Goal: Task Accomplishment & Management: Use online tool/utility

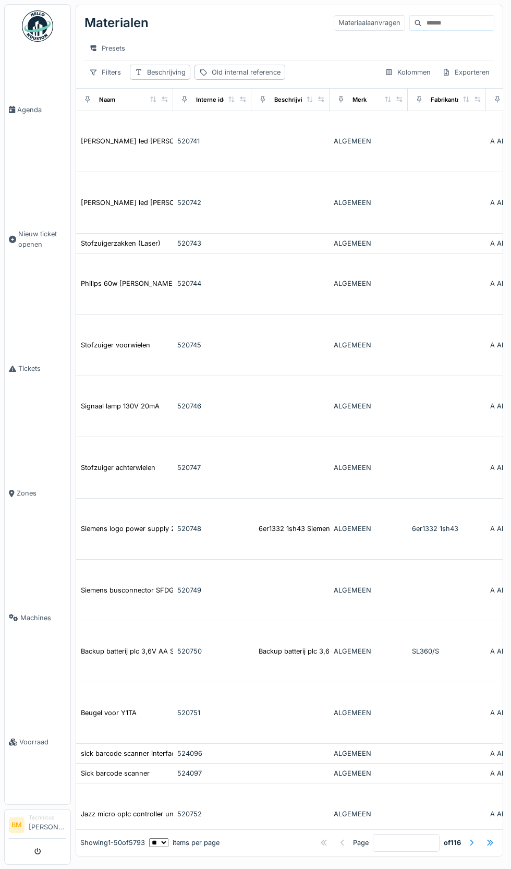
click at [454, 25] on input at bounding box center [458, 23] width 72 height 15
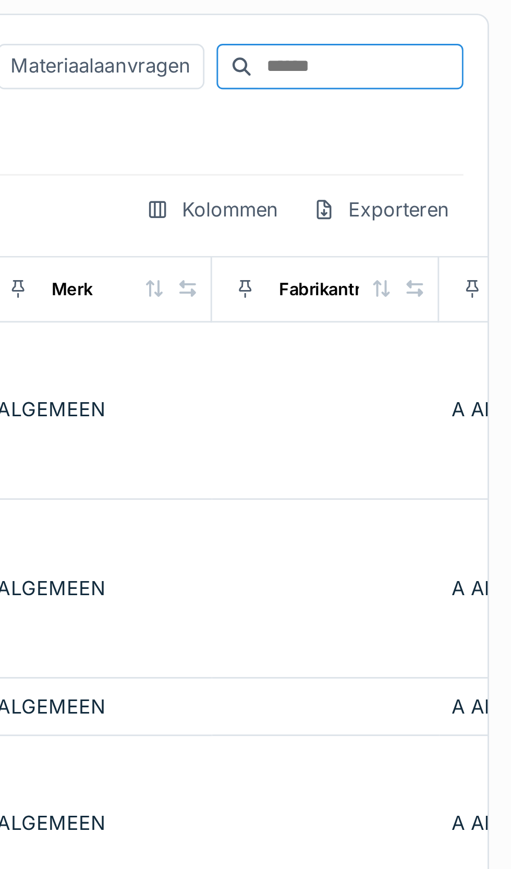
click at [427, 25] on input at bounding box center [458, 23] width 72 height 15
click at [424, 22] on input at bounding box center [458, 23] width 72 height 15
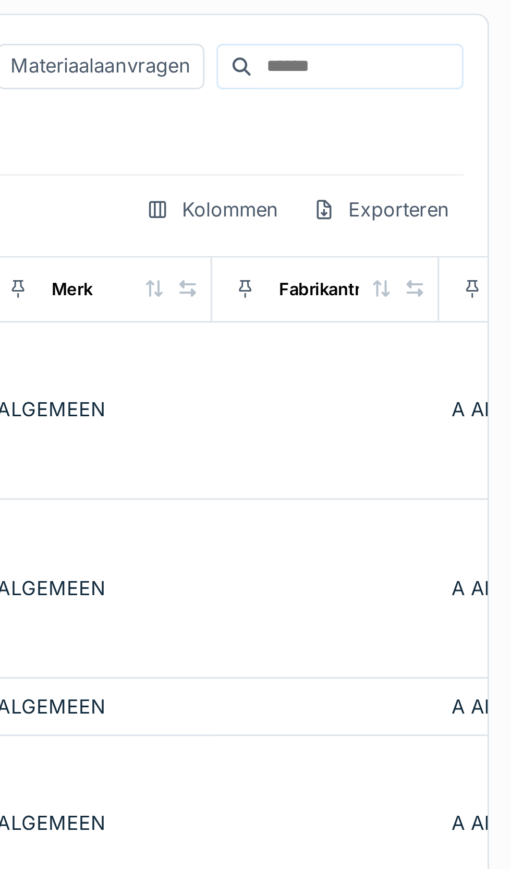
click at [427, 20] on input at bounding box center [458, 23] width 72 height 15
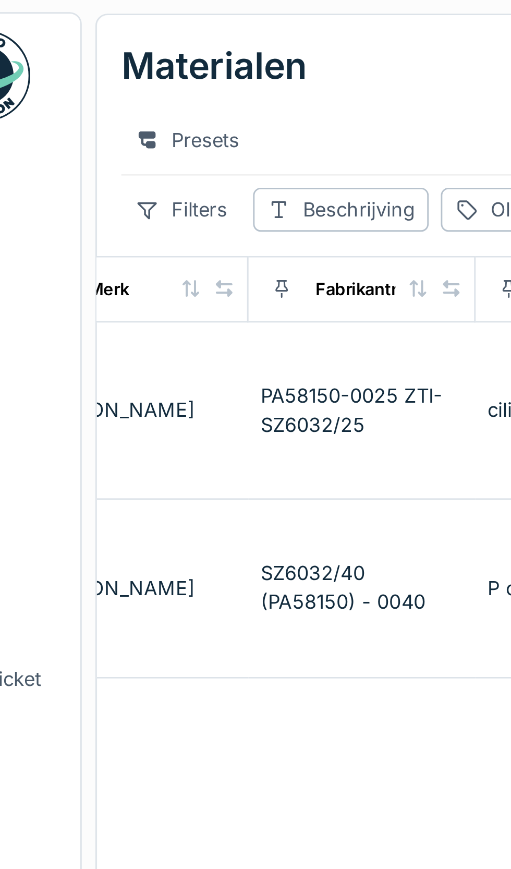
scroll to position [0, 296]
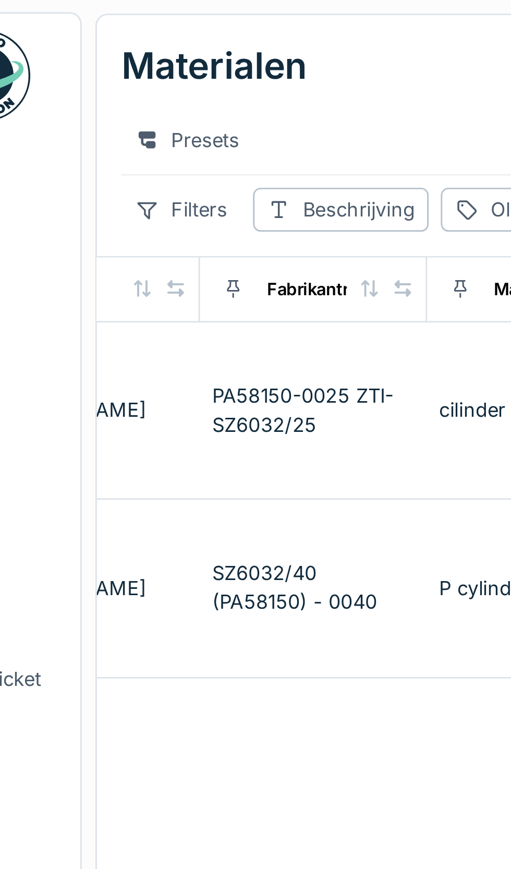
type input "****"
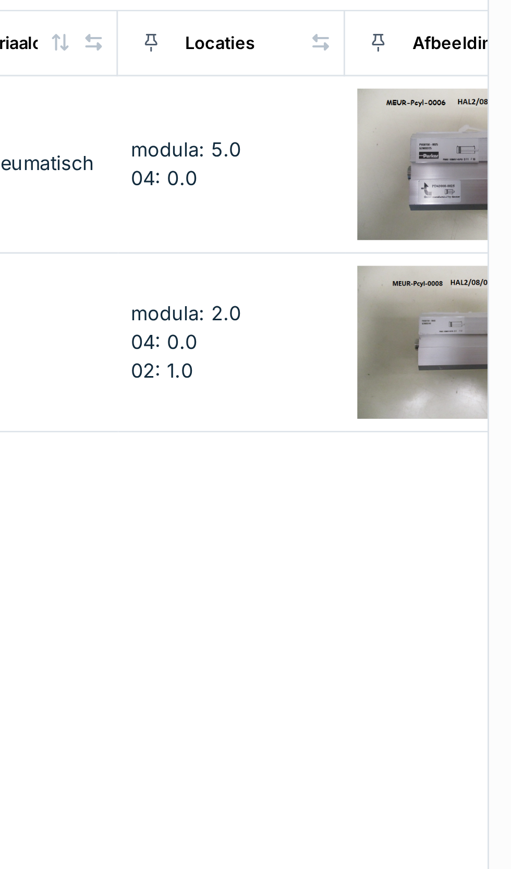
scroll to position [0, 184]
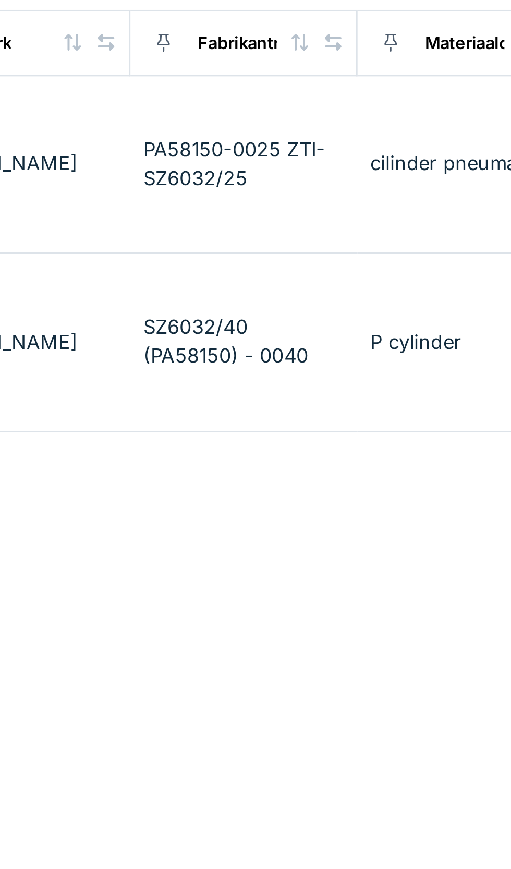
click at [240, 144] on div "PA58150-0025 ZTI-SZ6032/25" at bounding box center [260, 141] width 70 height 20
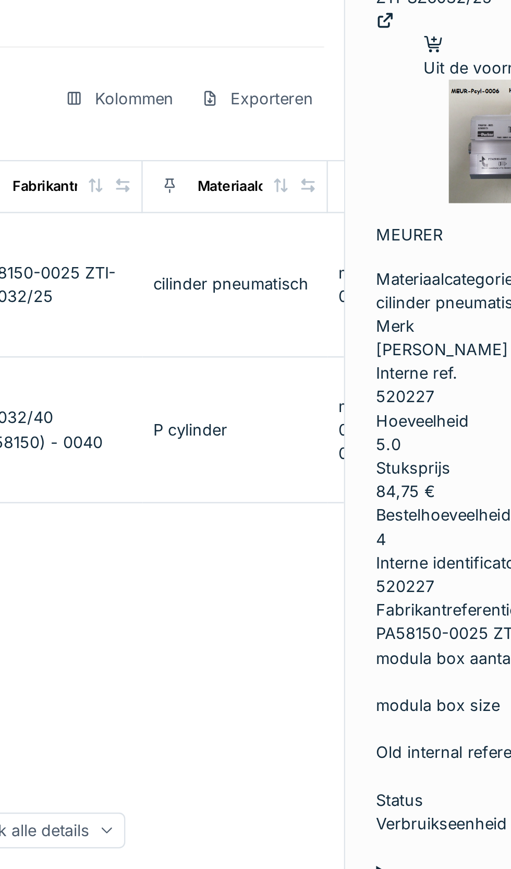
click at [286, 390] on icon at bounding box center [284, 391] width 4 height 3
click at [398, 423] on div "Locaties 2" at bounding box center [454, 428] width 113 height 10
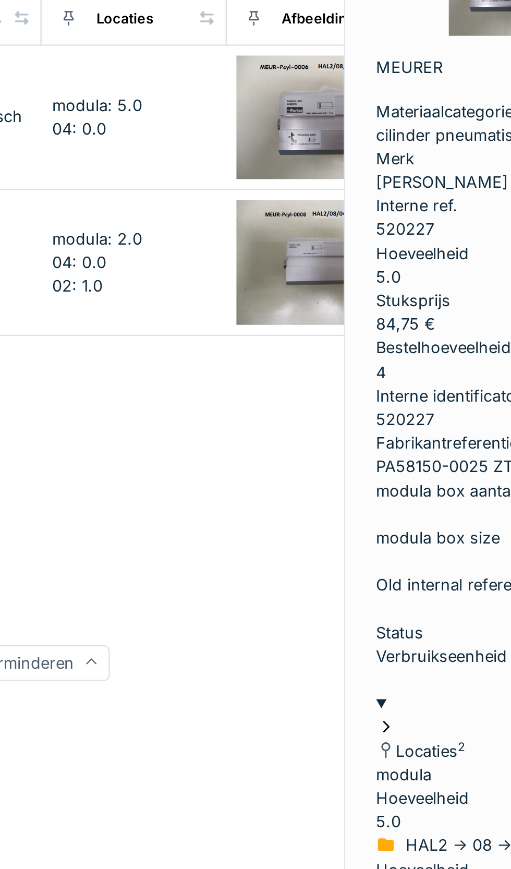
scroll to position [0, 306]
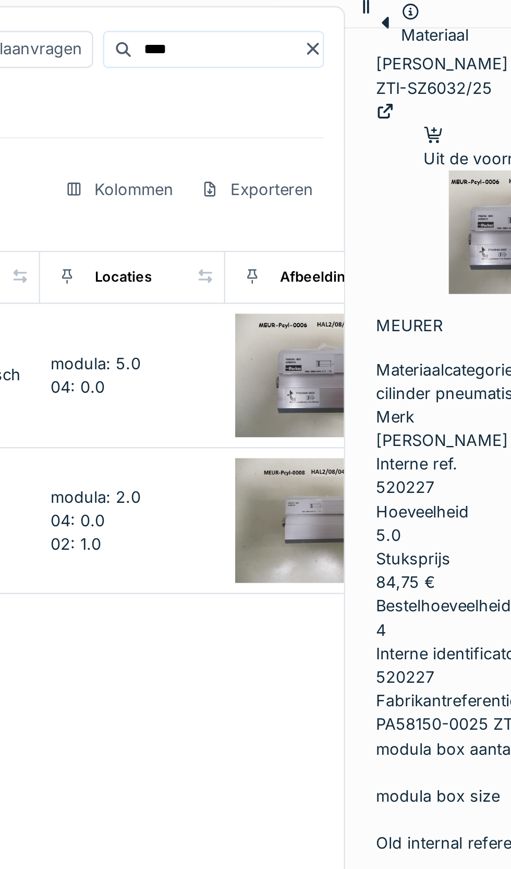
click at [418, 74] on div "Uit de voorraad nemen" at bounding box center [454, 64] width 73 height 20
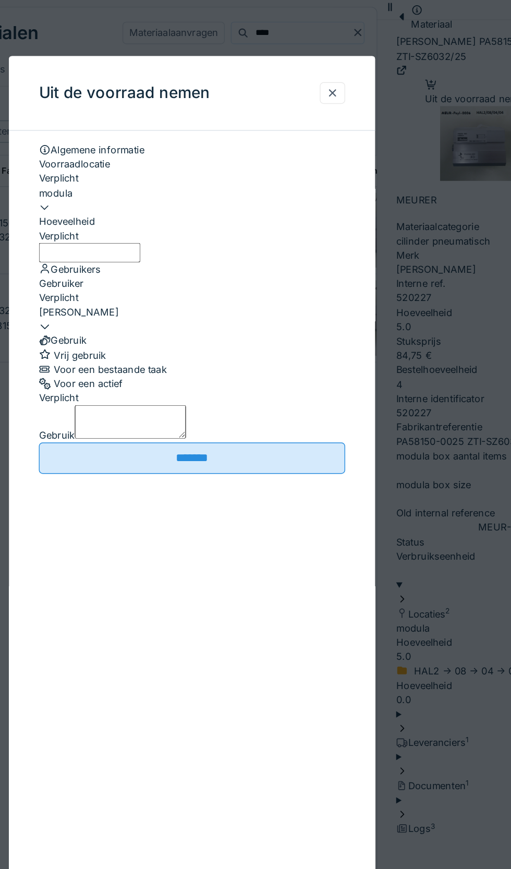
click at [219, 170] on input "Hoeveelheid" at bounding box center [184, 175] width 71 height 13
type input "*"
click at [237, 253] on div "Vrij gebruik" at bounding box center [256, 248] width 214 height 10
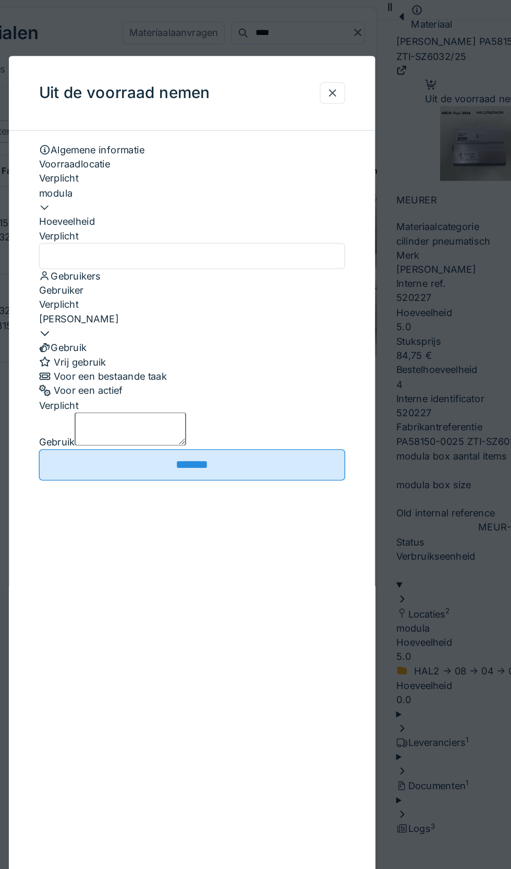
click at [248, 311] on textarea "Gebruik" at bounding box center [213, 299] width 78 height 23
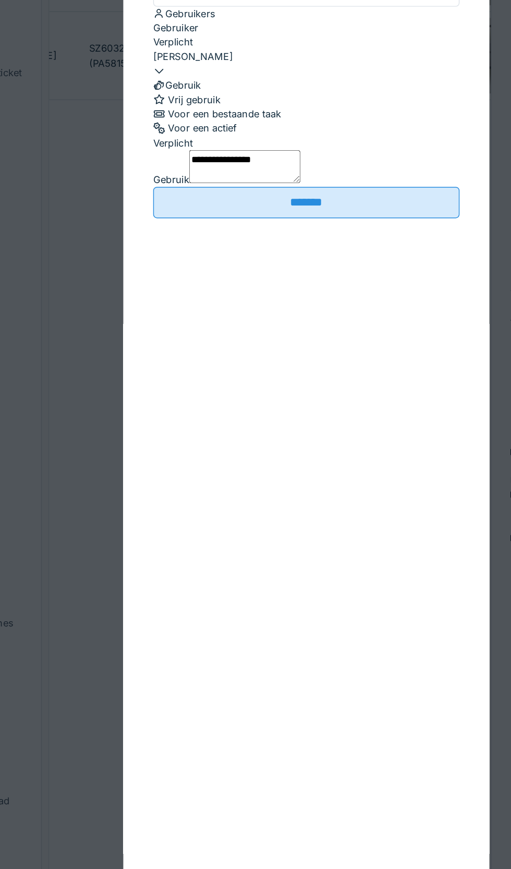
type textarea "**********"
click at [289, 335] on input "*******" at bounding box center [256, 324] width 214 height 22
